Goal: Find specific page/section: Find specific page/section

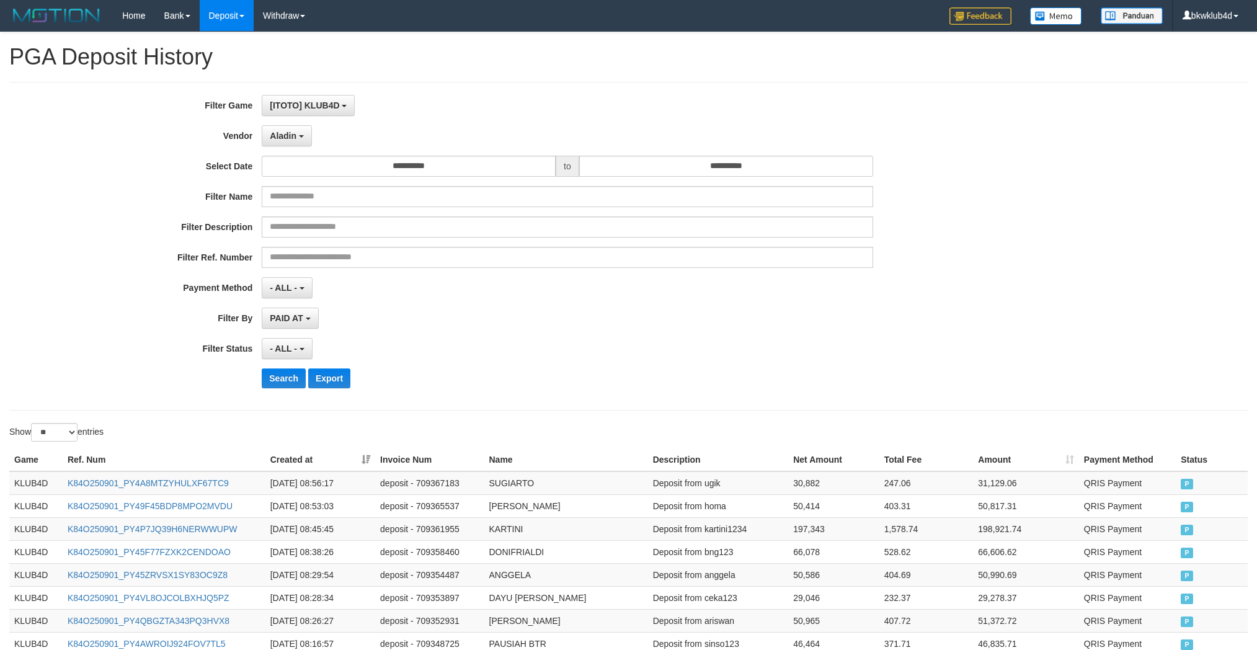
select select "**********"
select select "**"
click at [271, 386] on button "Search" at bounding box center [284, 378] width 44 height 20
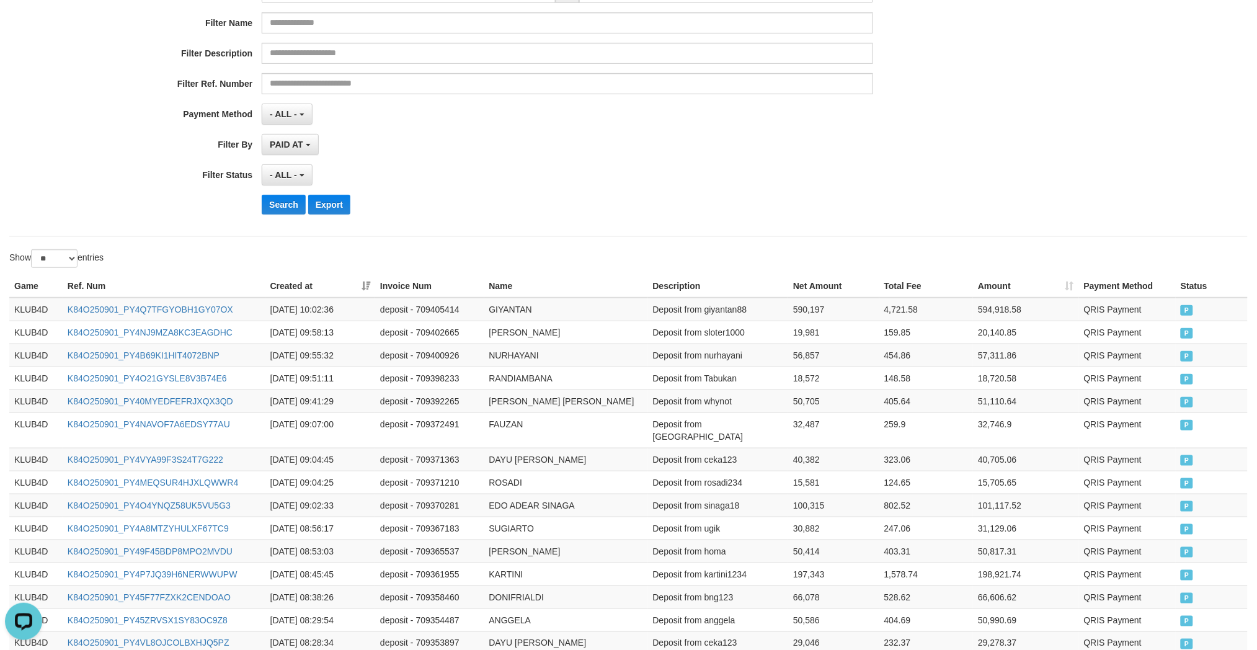
scroll to position [0, 0]
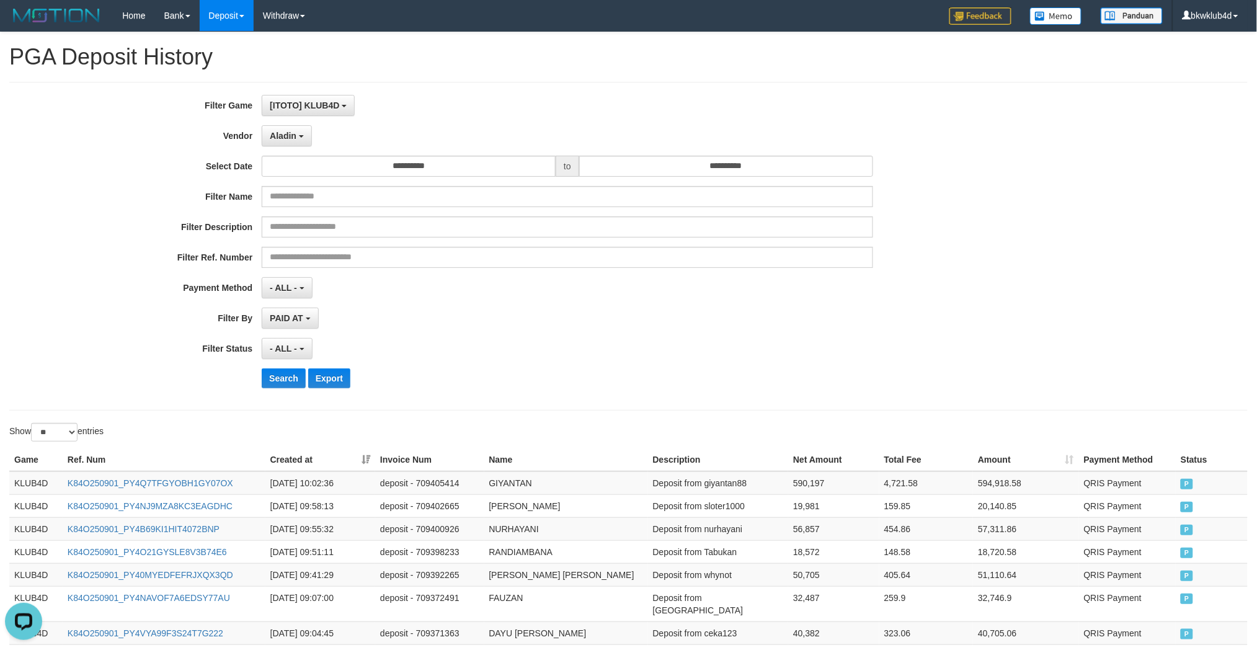
click at [316, 135] on div "Aladin - Default Vendor - [PERSON_NAME] Atlas WD LB Java Purple Green Gigantic …" at bounding box center [567, 135] width 611 height 21
click at [304, 134] on button "Aladin" at bounding box center [287, 135] width 50 height 21
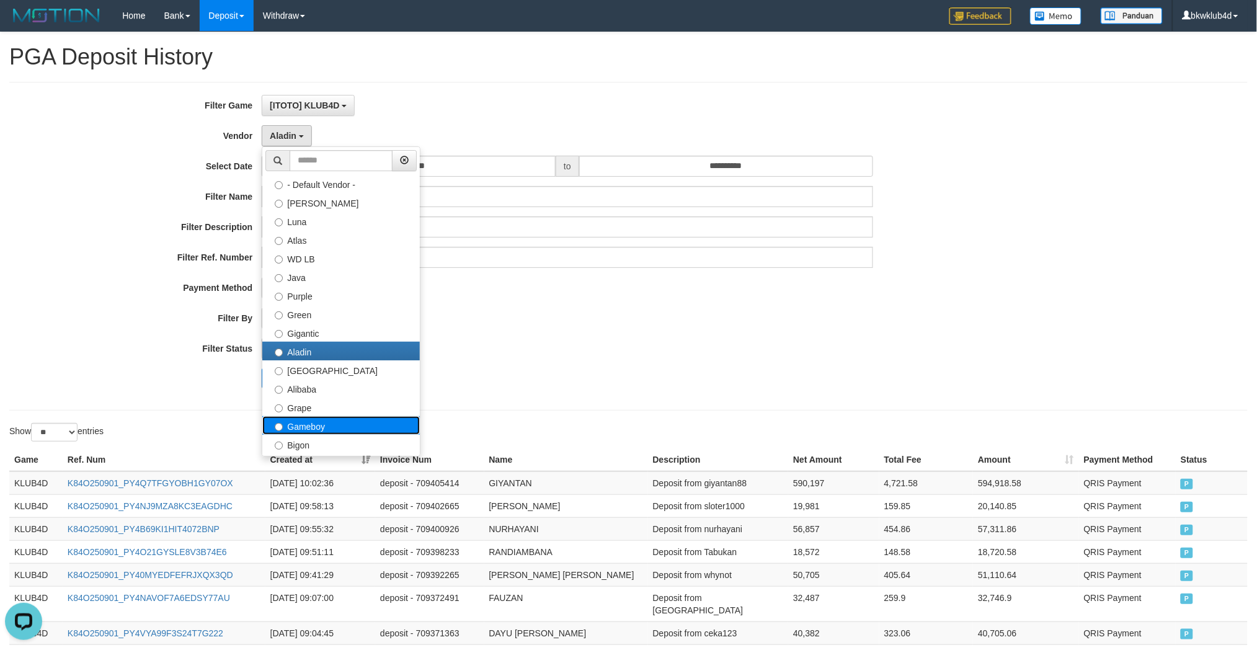
click at [342, 416] on label "Gameboy" at bounding box center [341, 425] width 158 height 19
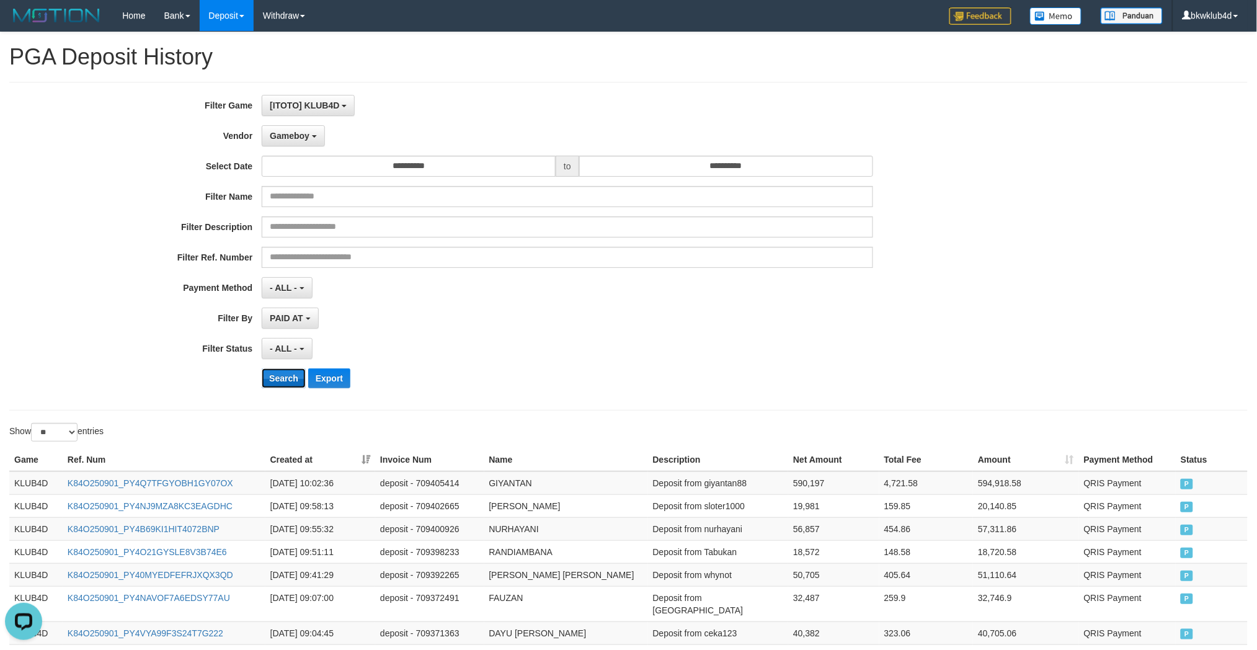
click at [290, 373] on button "Search" at bounding box center [284, 378] width 44 height 20
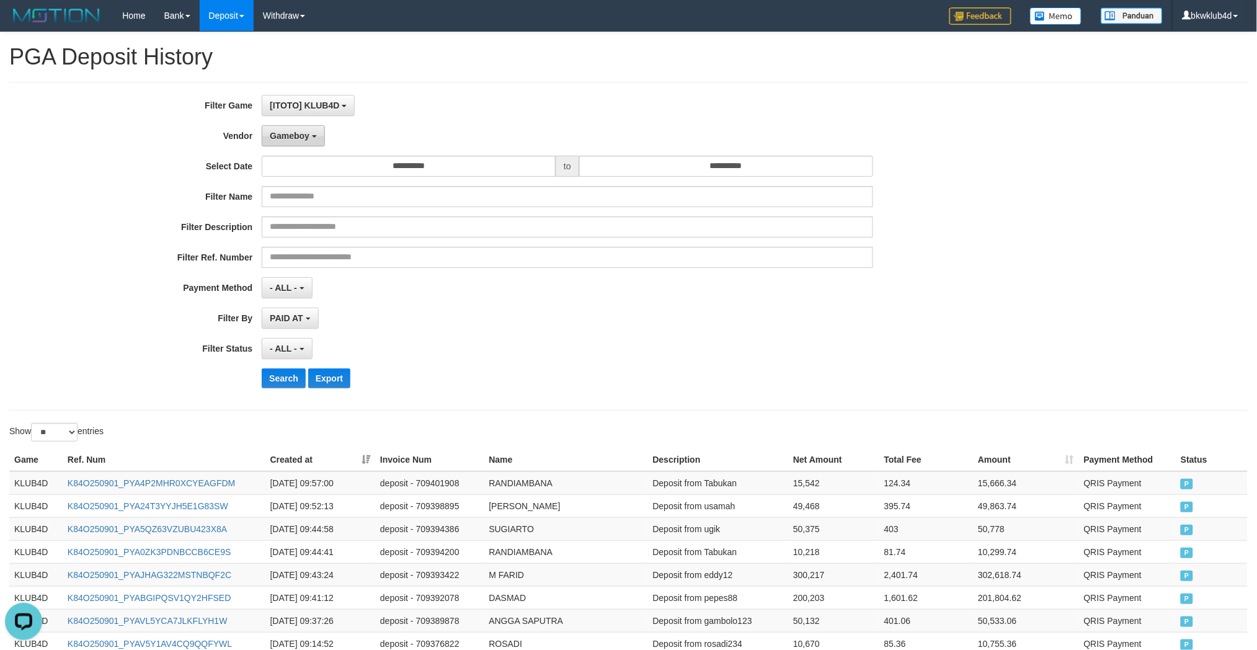
click at [309, 131] on button "Gameboy" at bounding box center [293, 135] width 63 height 21
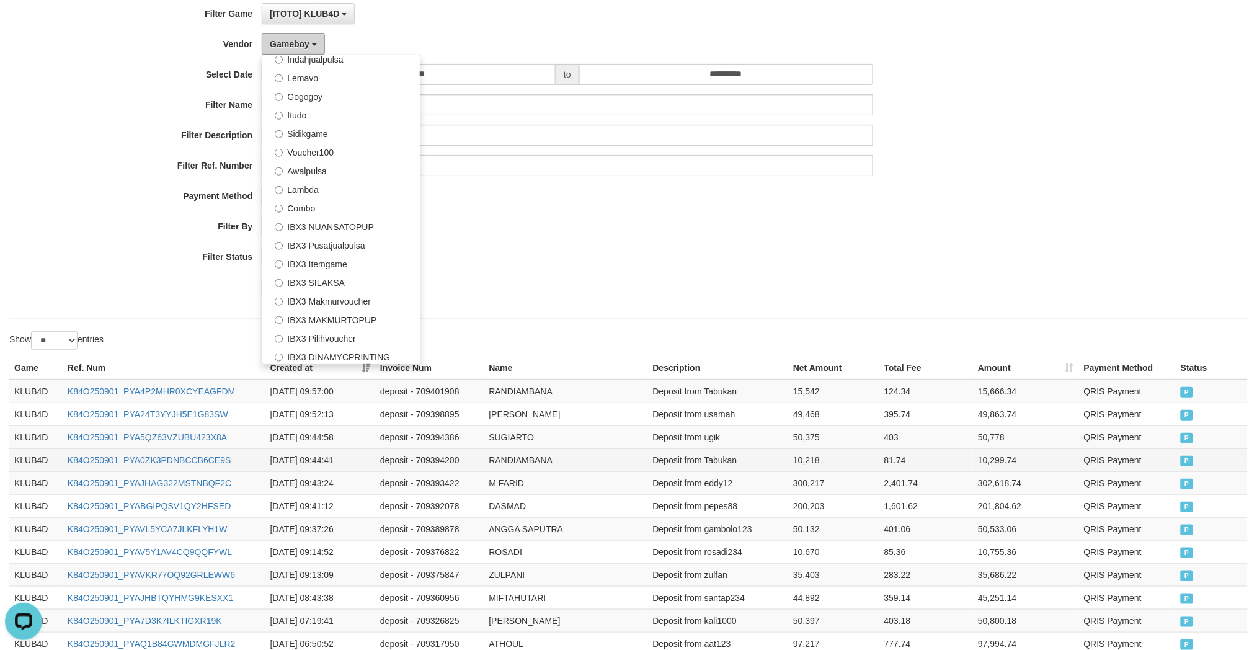
scroll to position [230, 0]
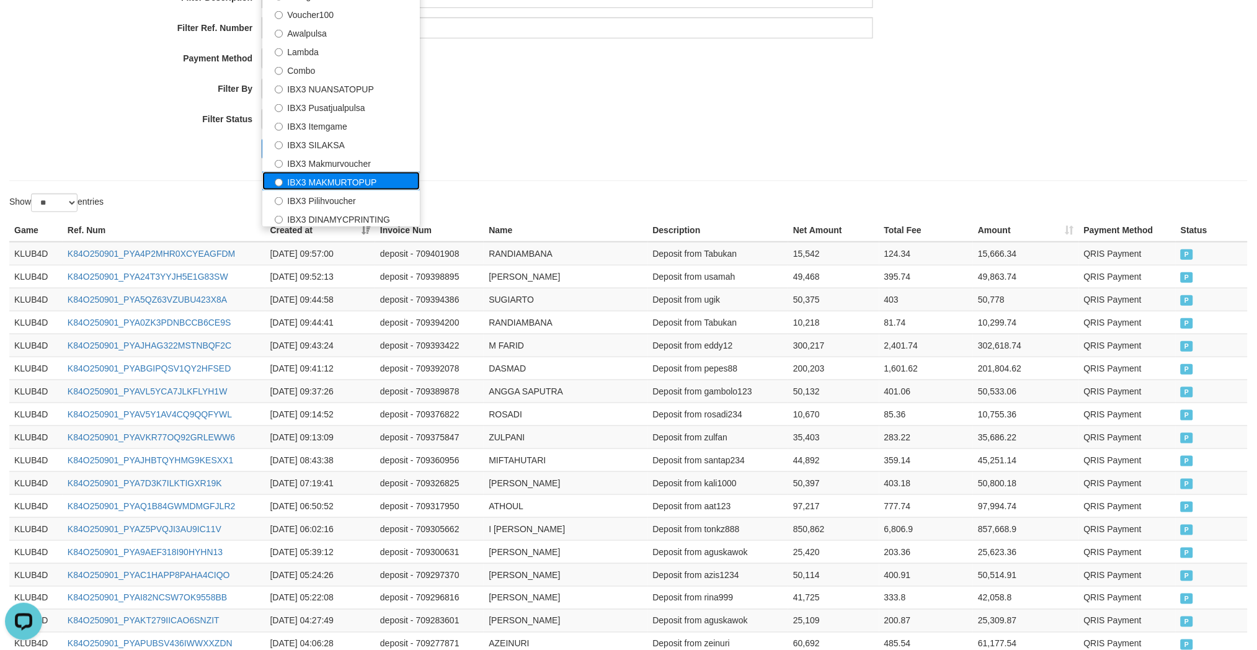
click at [344, 188] on label "IBX3 MAKMURTOPUP" at bounding box center [341, 181] width 158 height 19
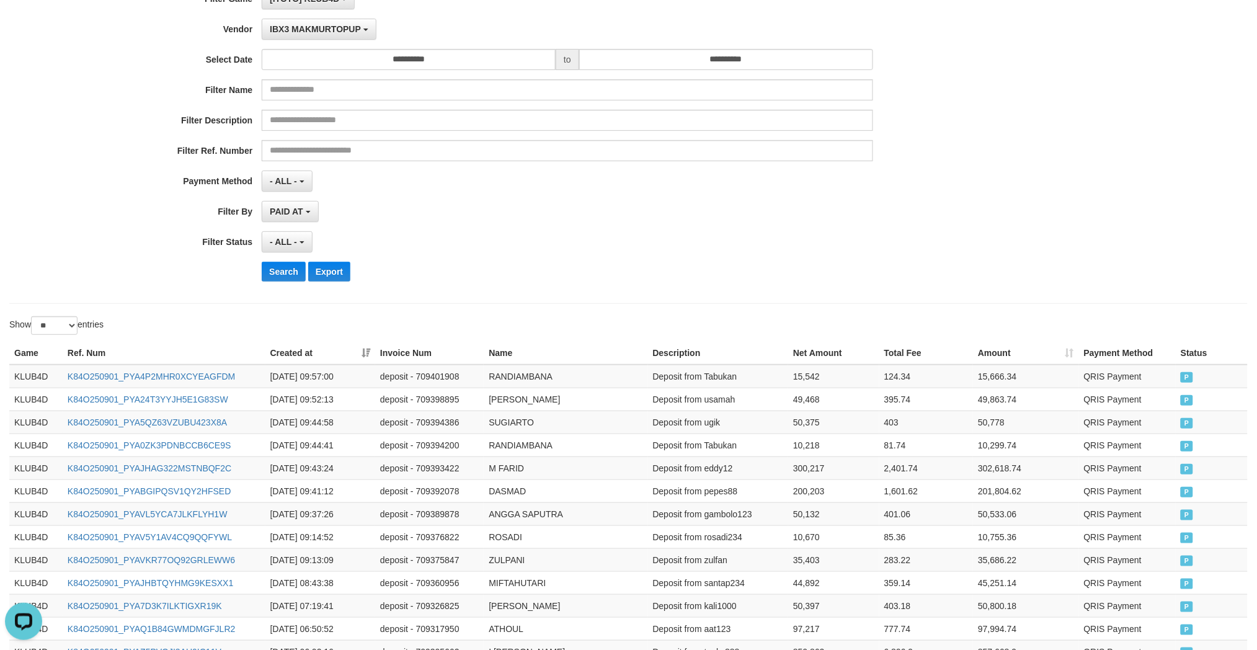
scroll to position [0, 0]
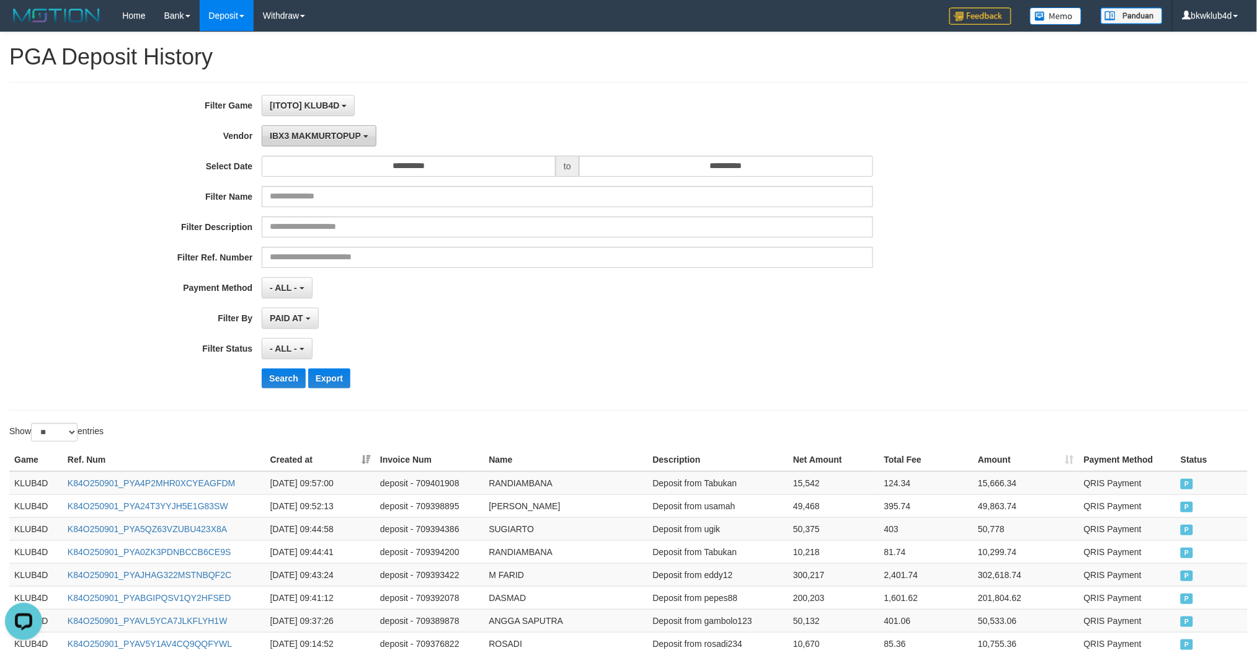
click at [307, 132] on span "IBX3 MAKMURTOPUP" at bounding box center [315, 136] width 91 height 10
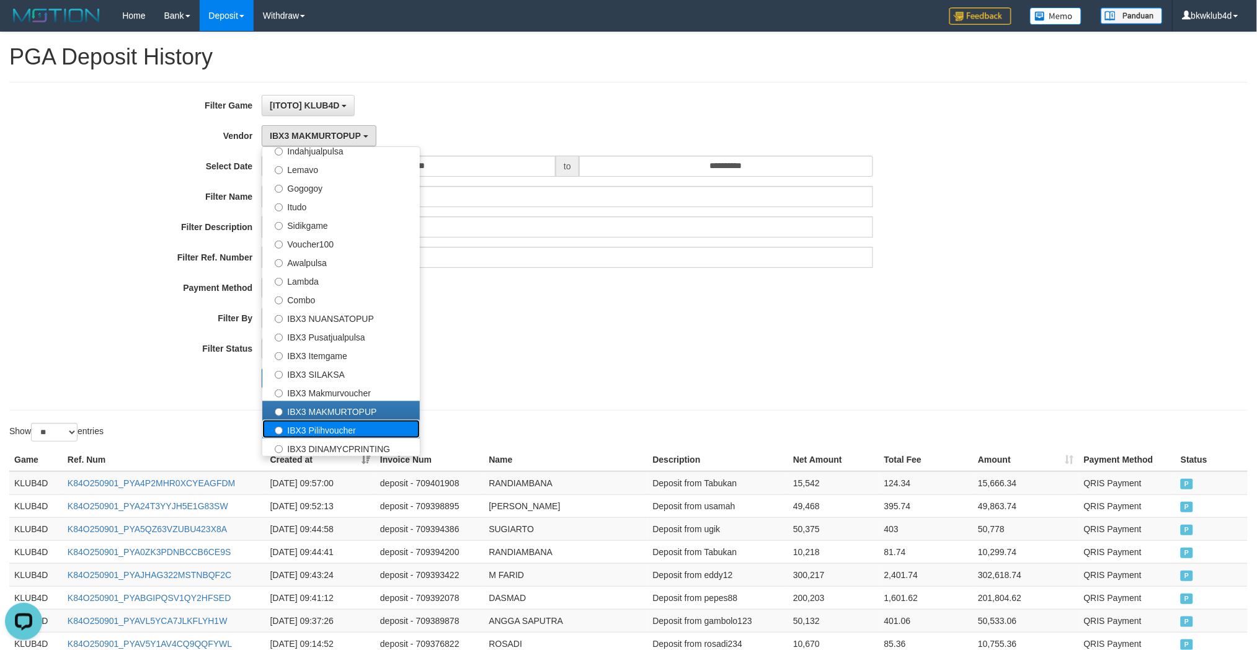
click at [344, 428] on label "IBX3 Pilihvoucher" at bounding box center [341, 429] width 158 height 19
select select "**********"
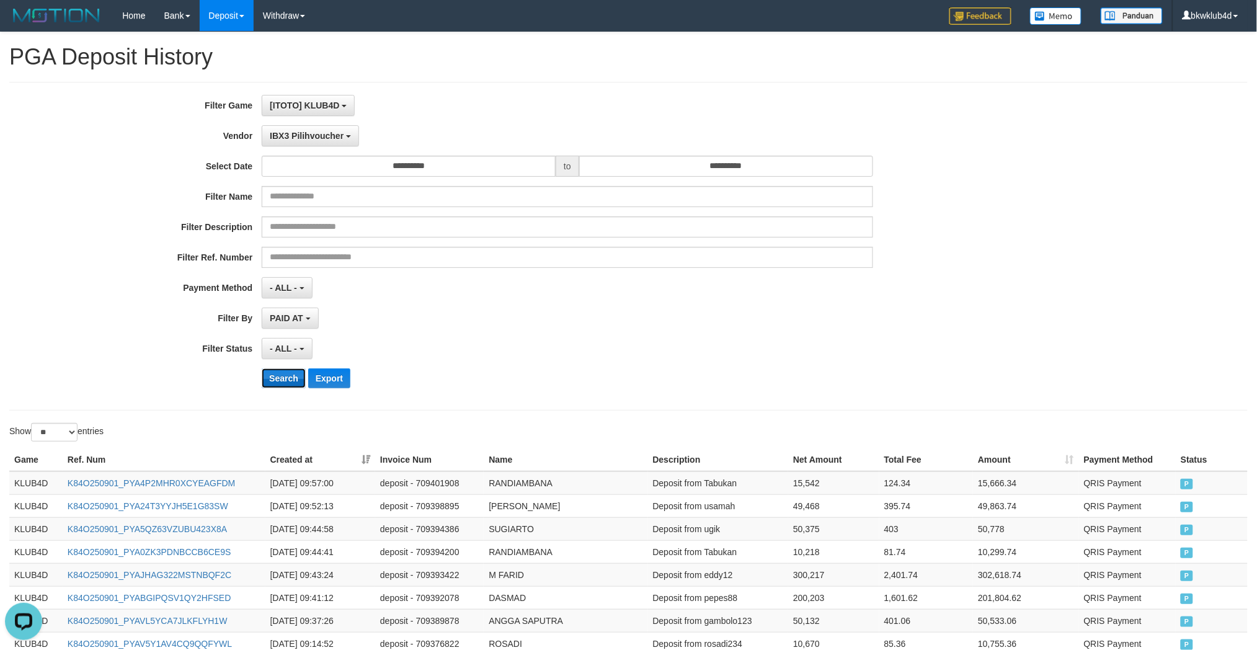
click at [287, 377] on button "Search" at bounding box center [284, 378] width 44 height 20
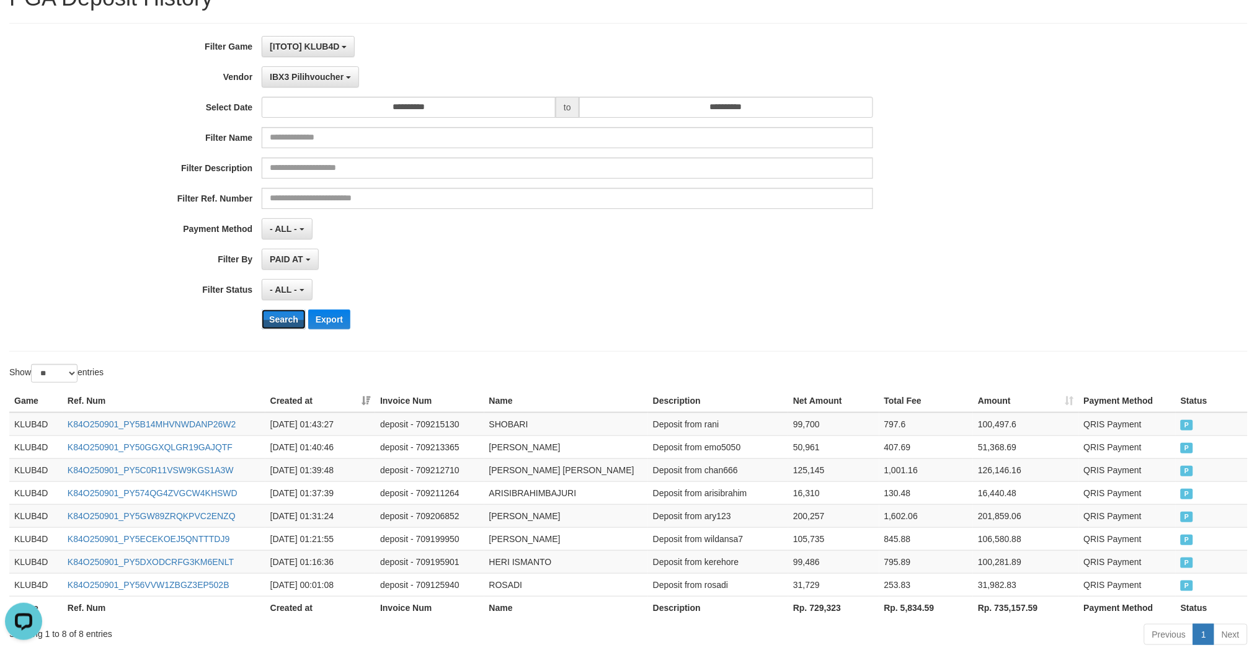
scroll to position [128, 0]
